Goal: Task Accomplishment & Management: Manage account settings

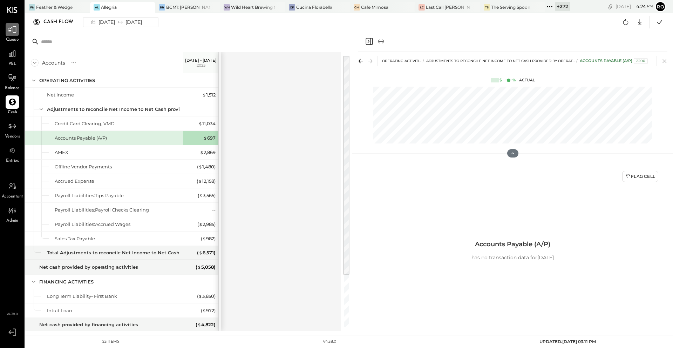
click at [13, 32] on icon at bounding box center [12, 29] width 8 height 7
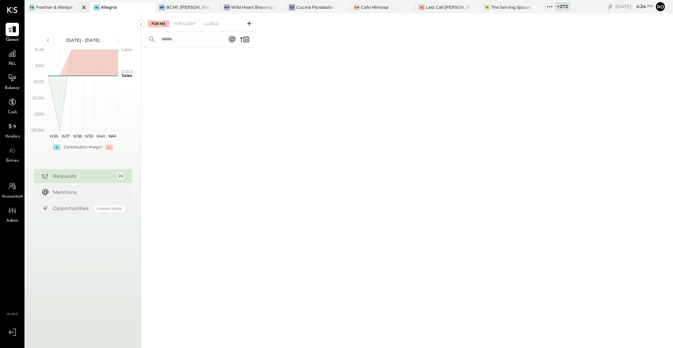
click at [70, 6] on div at bounding box center [78, 7] width 25 height 10
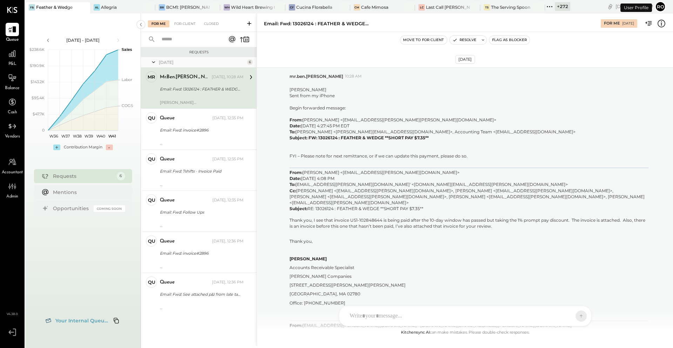
scroll to position [945, 0]
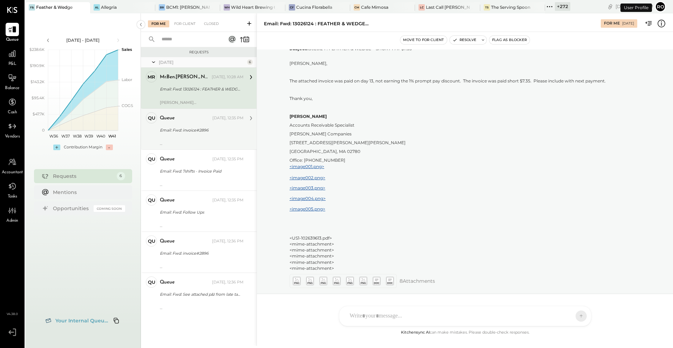
click at [224, 133] on div "Email: Fwd: invoice#2896" at bounding box center [201, 130] width 82 height 7
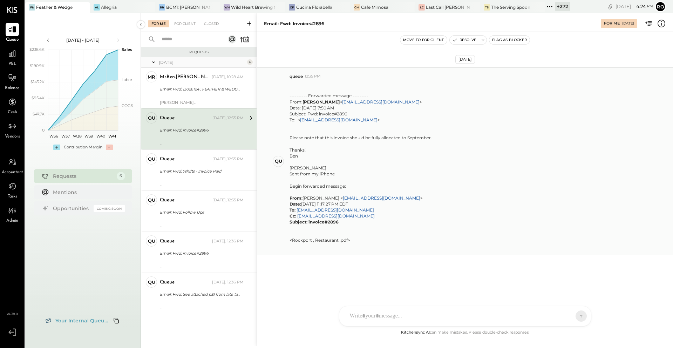
click at [606, 199] on div "---------- Forwarded message --------- From: [PERSON_NAME] < [PERSON_NAME][EMAI…" at bounding box center [479, 164] width 378 height 170
click at [453, 317] on div "RS [PERSON_NAME] TM [PERSON_NAME] ID [PERSON_NAME] Del [PERSON_NAME] M mr.[PERS…" at bounding box center [465, 316] width 252 height 20
click at [353, 316] on span "a" at bounding box center [355, 315] width 4 height 7
click at [402, 281] on div at bounding box center [465, 286] width 238 height 28
click at [564, 316] on icon at bounding box center [565, 316] width 6 height 6
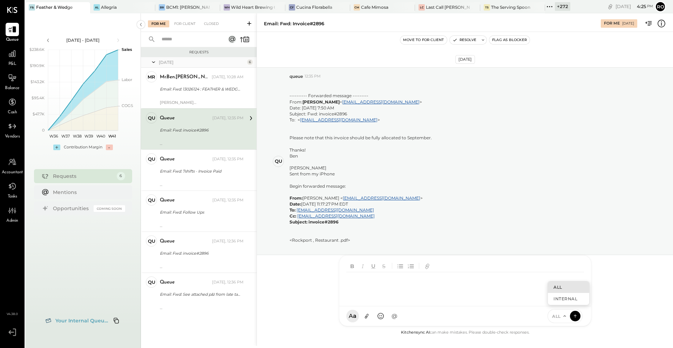
click at [564, 316] on icon at bounding box center [564, 315] width 2 height 1
click at [564, 316] on icon at bounding box center [565, 316] width 6 height 6
click at [505, 317] on div "A a @ Use Shift + Return to send the message ALL ALL INTERNAL" at bounding box center [465, 316] width 252 height 20
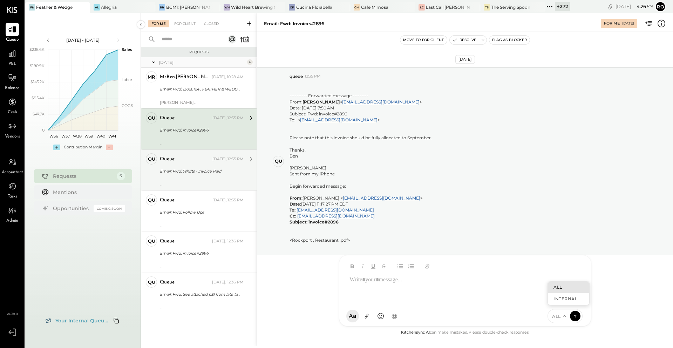
click at [208, 168] on div "Email: Fwd: 7shifts - Invoice Paid" at bounding box center [201, 171] width 82 height 7
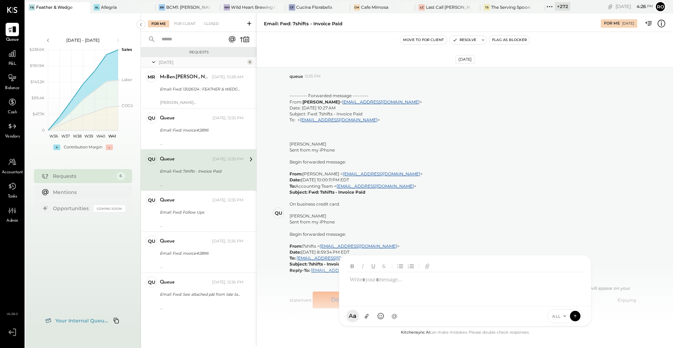
click at [208, 168] on div "Email: Fwd: 7shifts - Invoice Paid" at bounding box center [201, 171] width 82 height 7
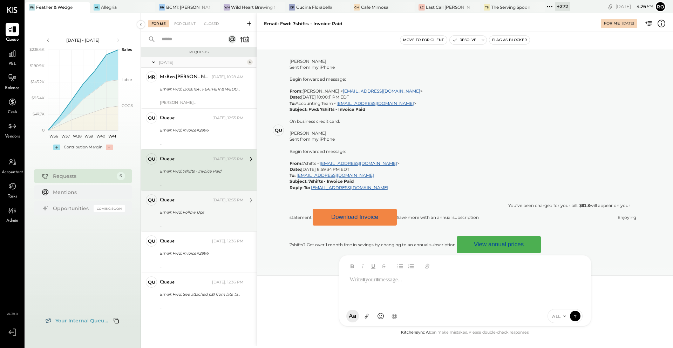
click at [195, 210] on div "Email: Fwd: Follow Ups" at bounding box center [201, 212] width 82 height 7
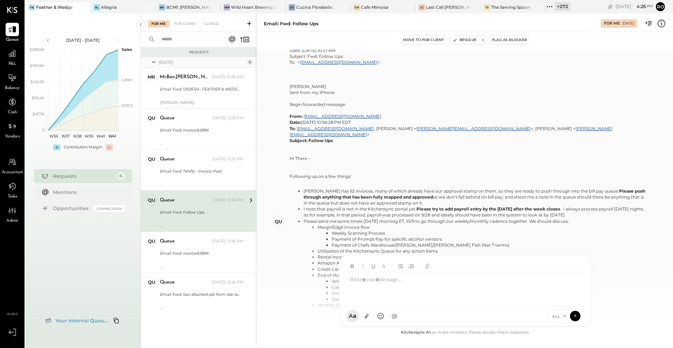
scroll to position [57, 0]
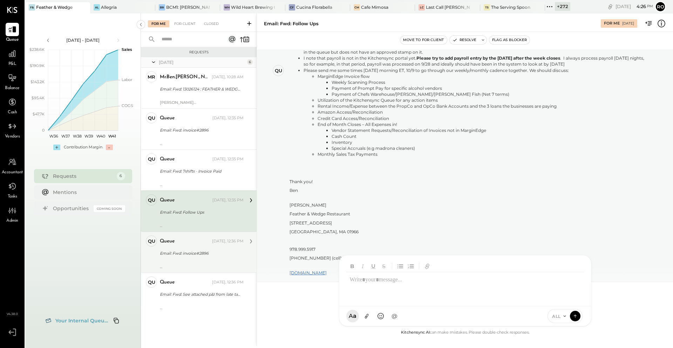
click at [217, 243] on div "[DATE], 12:36 PM" at bounding box center [228, 241] width 32 height 6
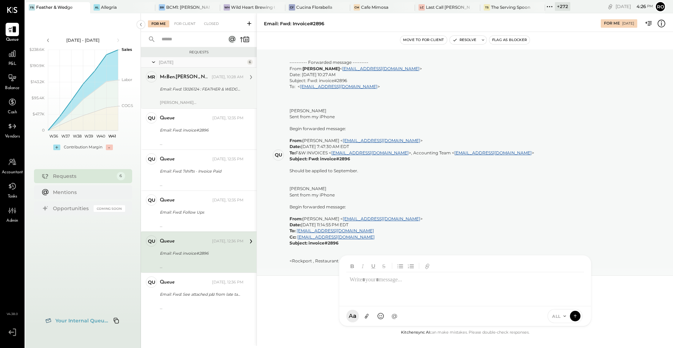
click at [215, 96] on div "[PERSON_NAME] Sent from my iPhone Begin forwarded message: From: [PERSON_NAME] …" at bounding box center [202, 100] width 84 height 10
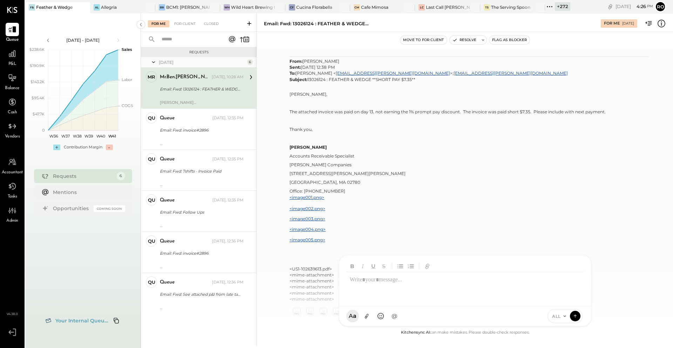
scroll to position [945, 0]
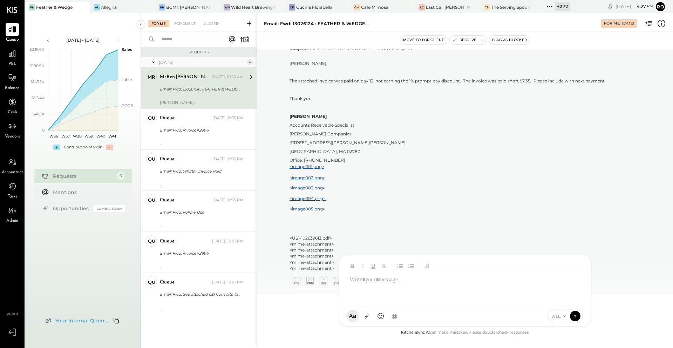
click at [566, 316] on icon at bounding box center [565, 316] width 6 height 6
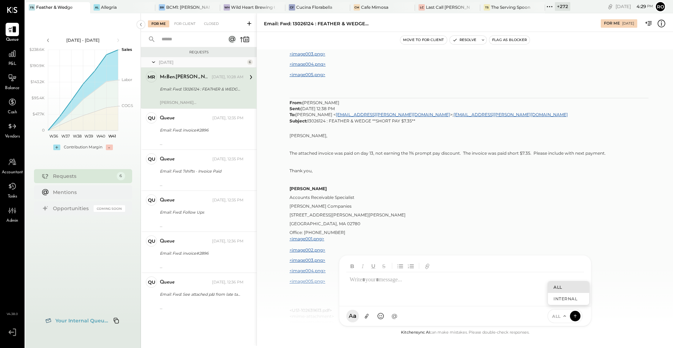
scroll to position [848, 0]
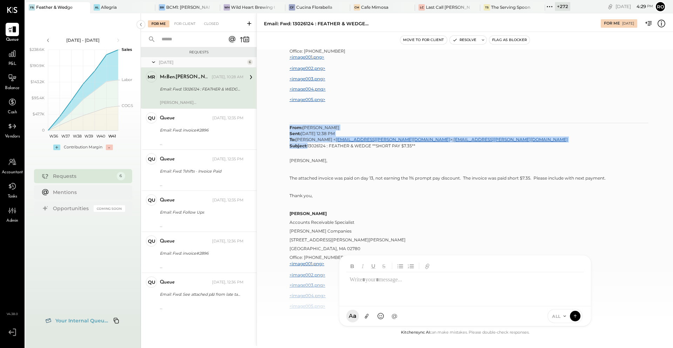
drag, startPoint x: 291, startPoint y: 107, endPoint x: 308, endPoint y: 129, distance: 27.7
click at [308, 129] on p "From: [PERSON_NAME] Sent: [DATE] 12:38 PM To: [PERSON_NAME] < [EMAIL_ADDRESS][P…" at bounding box center [469, 136] width 359 height 24
copy p "From: [PERSON_NAME] Sent: [DATE] 12:38 PM To: [PERSON_NAME] < [EMAIL_ADDRESS][P…"
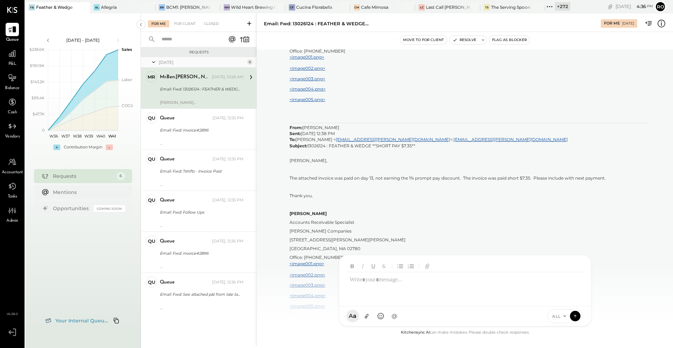
click at [157, 24] on div "For Me" at bounding box center [158, 23] width 21 height 7
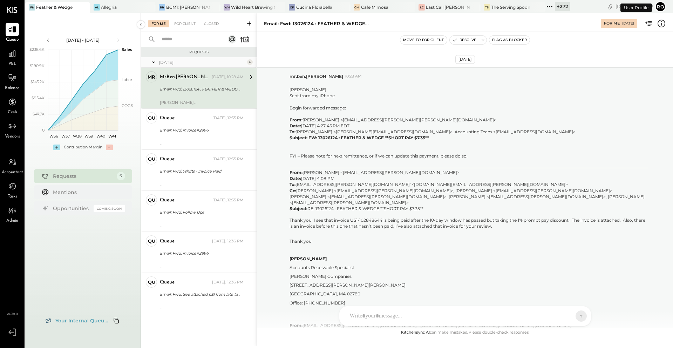
scroll to position [945, 0]
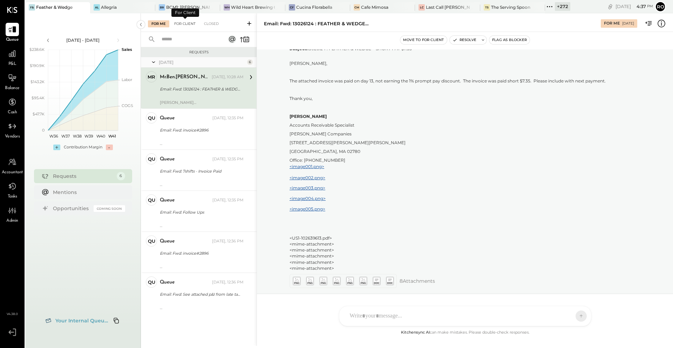
click at [191, 24] on div "For Client" at bounding box center [185, 23] width 28 height 7
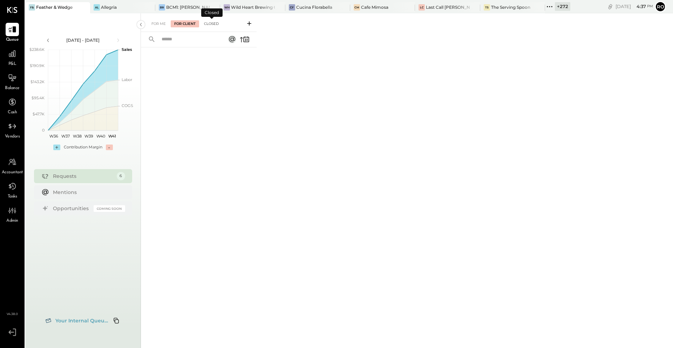
click at [215, 22] on div "Closed" at bounding box center [212, 23] width 22 height 7
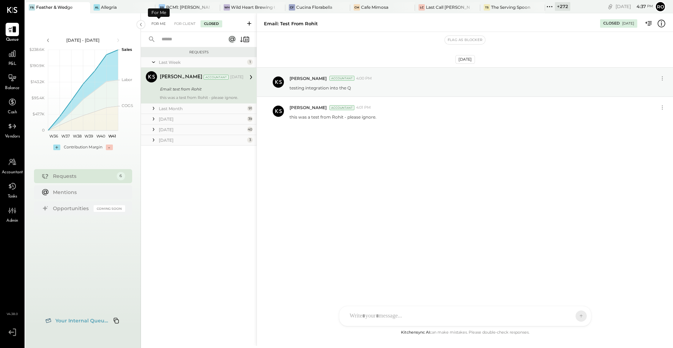
click at [154, 25] on div "For Me" at bounding box center [158, 23] width 21 height 7
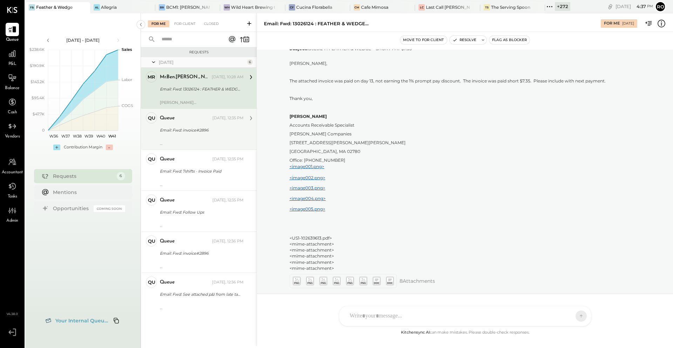
click at [188, 135] on div "queue Yesterday, 12:35 PM Email: Fwd: invoice#2896 ---------- Forwarded message…" at bounding box center [202, 129] width 84 height 34
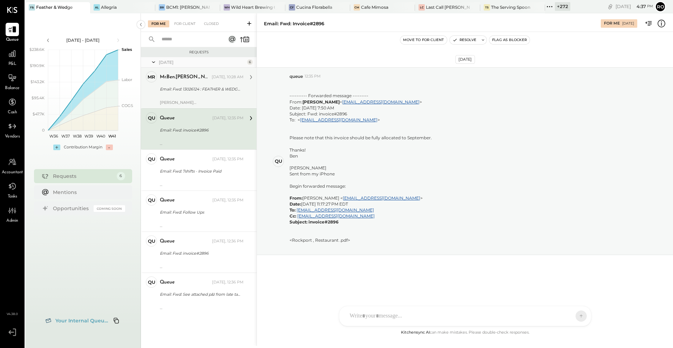
click at [203, 96] on div "[PERSON_NAME] Sent from my iPhone Begin forwarded message: From: [PERSON_NAME] …" at bounding box center [202, 100] width 84 height 10
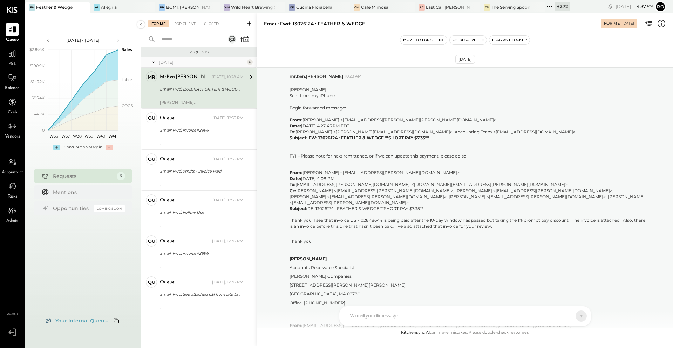
scroll to position [945, 0]
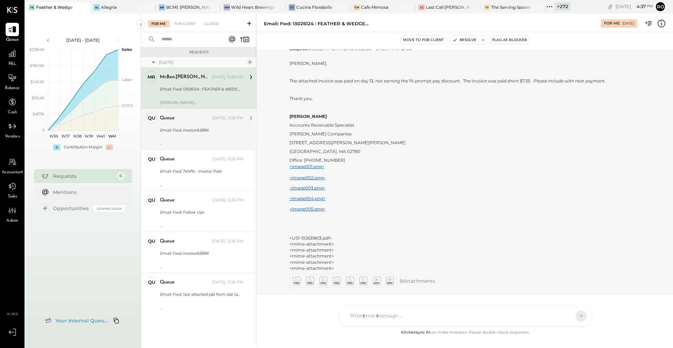
click at [196, 130] on div "Email: Fwd: invoice#2896" at bounding box center [201, 130] width 82 height 7
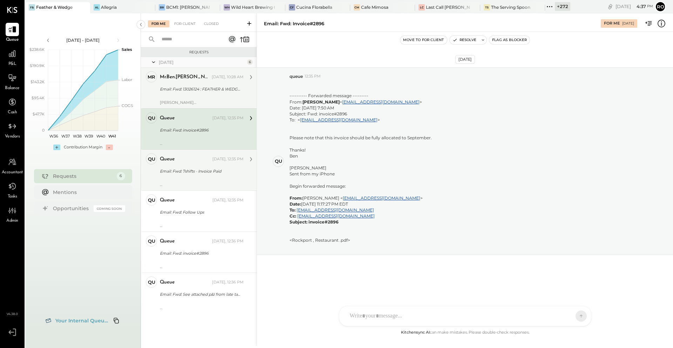
click at [218, 176] on div "queue Yesterday, 12:35 PM Email: Fwd: 7shifts - Invoice Paid ---------- Forward…" at bounding box center [202, 170] width 84 height 34
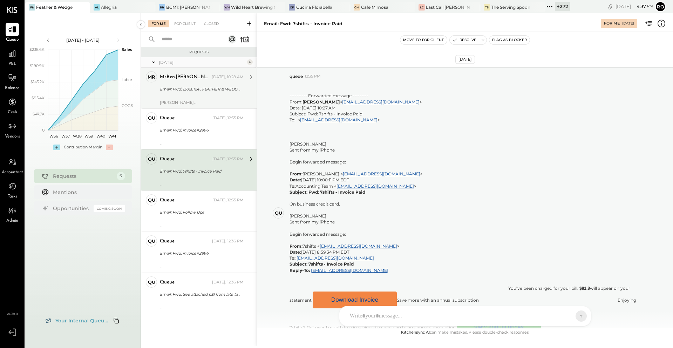
scroll to position [89, 0]
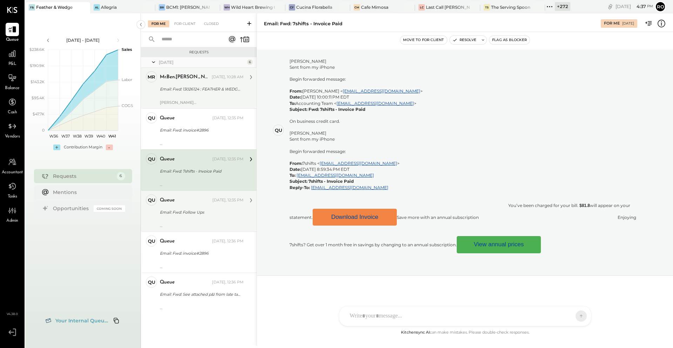
click at [215, 212] on div "Email: Fwd: Follow Ups" at bounding box center [201, 212] width 82 height 7
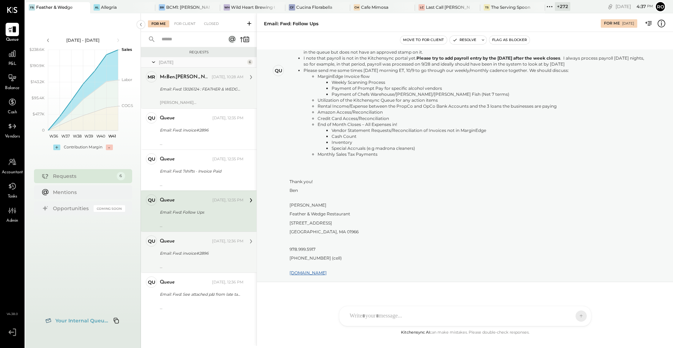
click at [212, 256] on div "Email: Fwd: invoice#2896" at bounding box center [201, 253] width 82 height 7
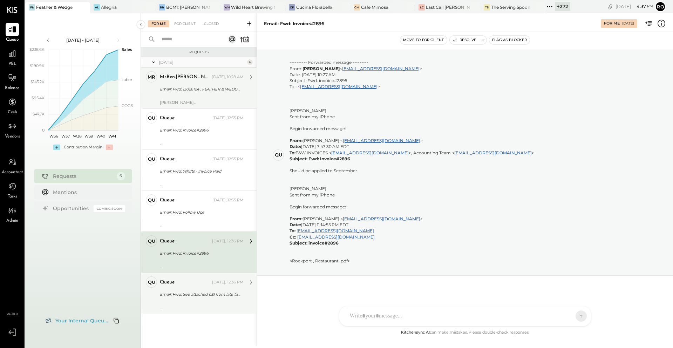
click at [215, 297] on div "Email: Fwd: See attached p&I from late tax filing." at bounding box center [201, 294] width 82 height 7
